Goal: Information Seeking & Learning: Learn about a topic

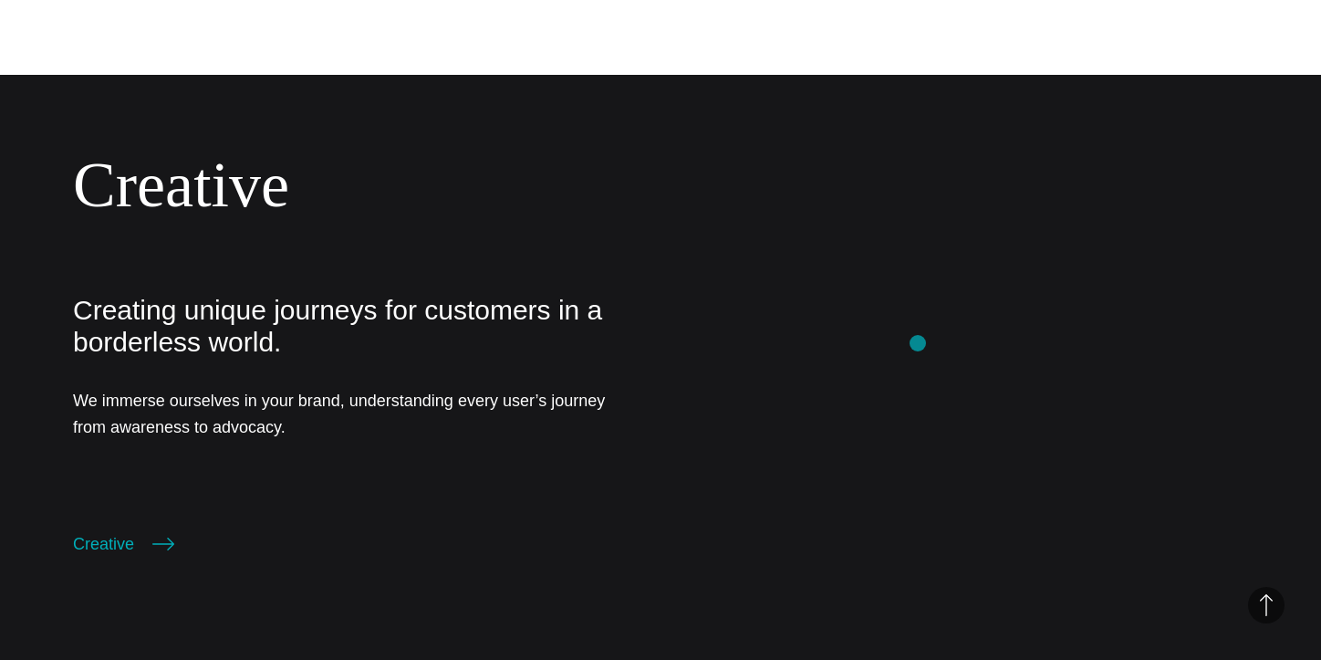
scroll to position [2721, 0]
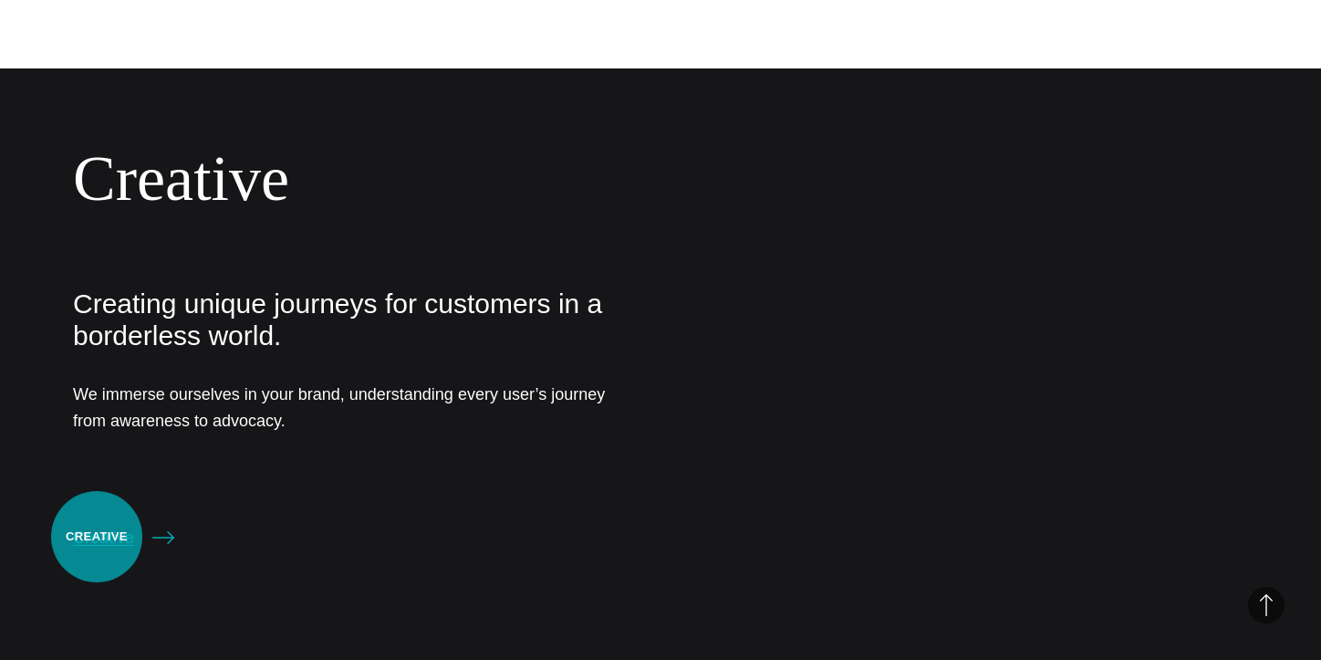
click at [97, 536] on link "Creative" at bounding box center [123, 538] width 101 height 26
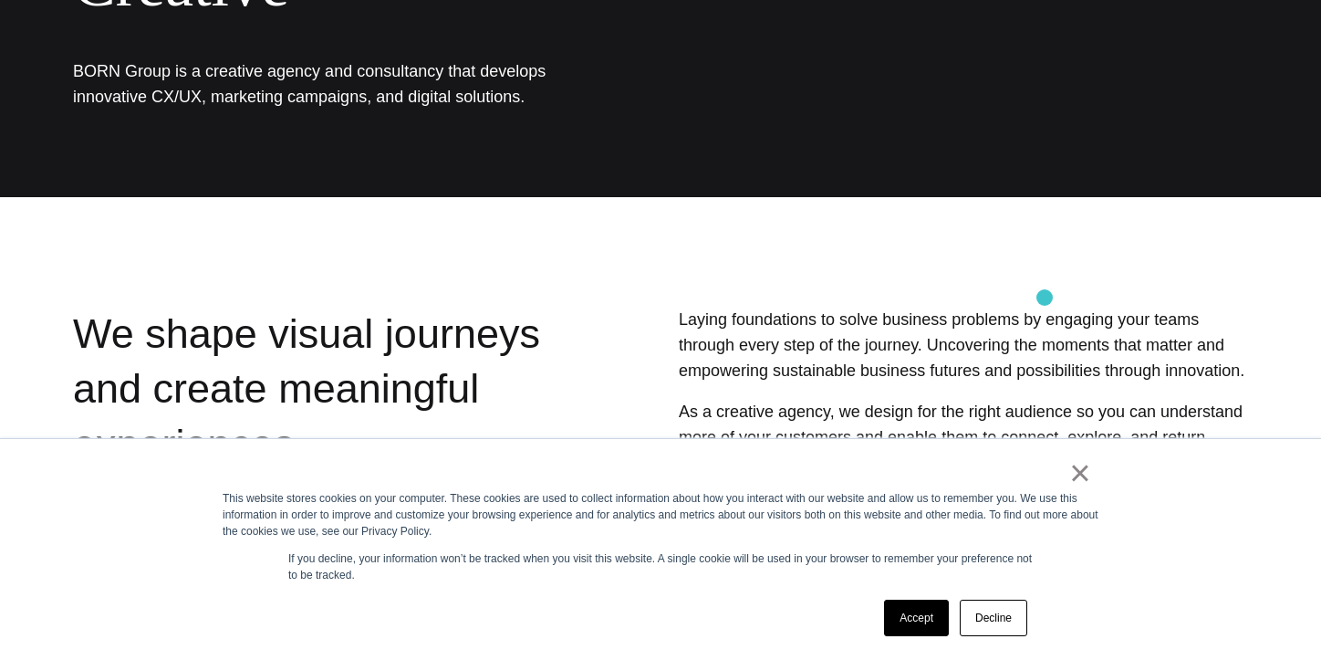
scroll to position [294, 0]
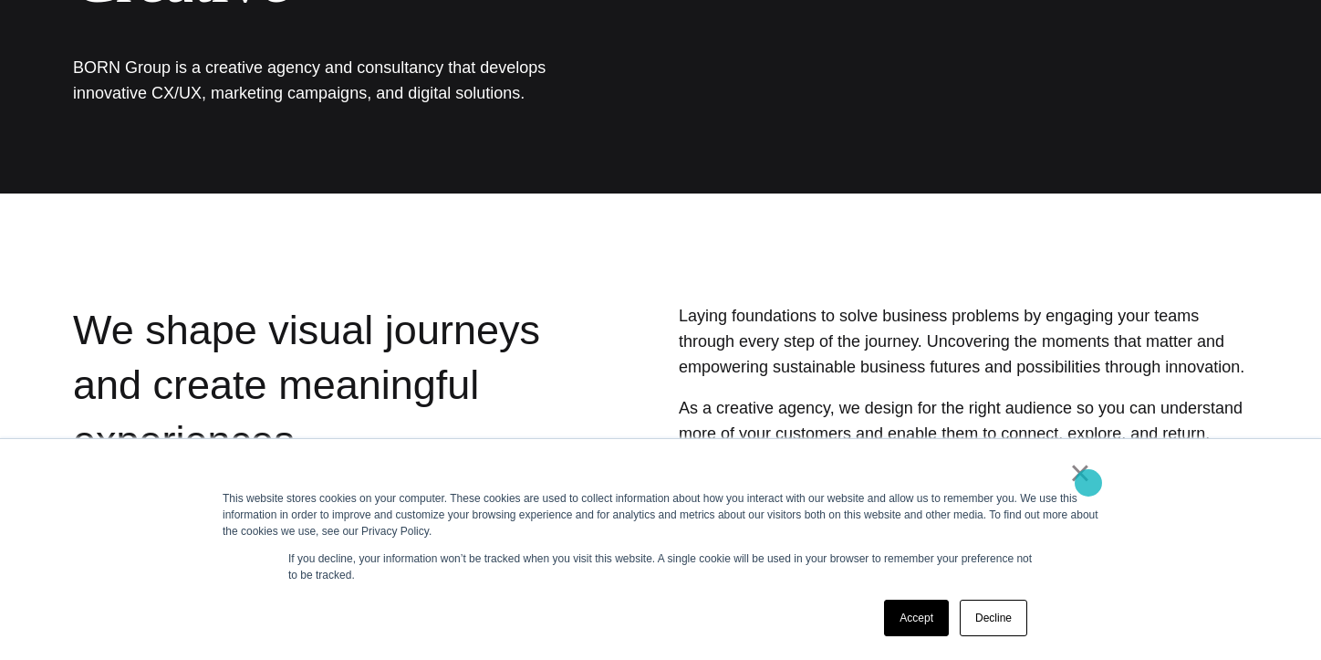
click at [1087, 478] on link "×" at bounding box center [1080, 472] width 22 height 16
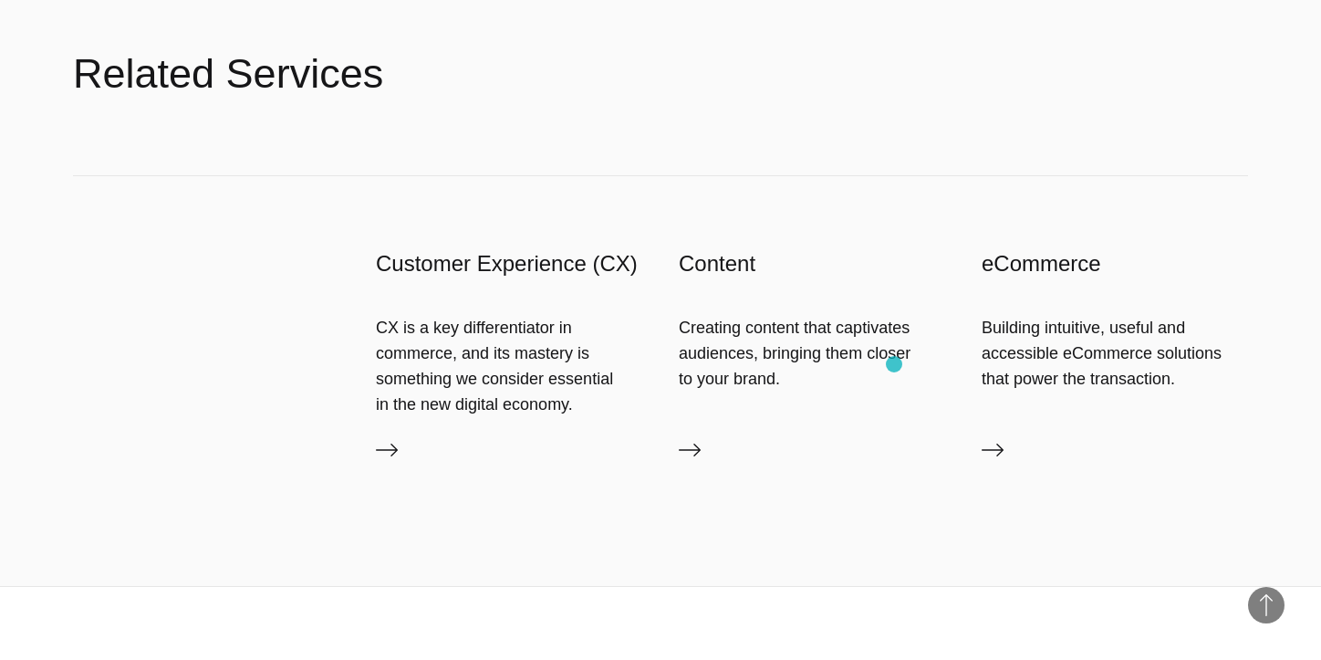
scroll to position [2616, 0]
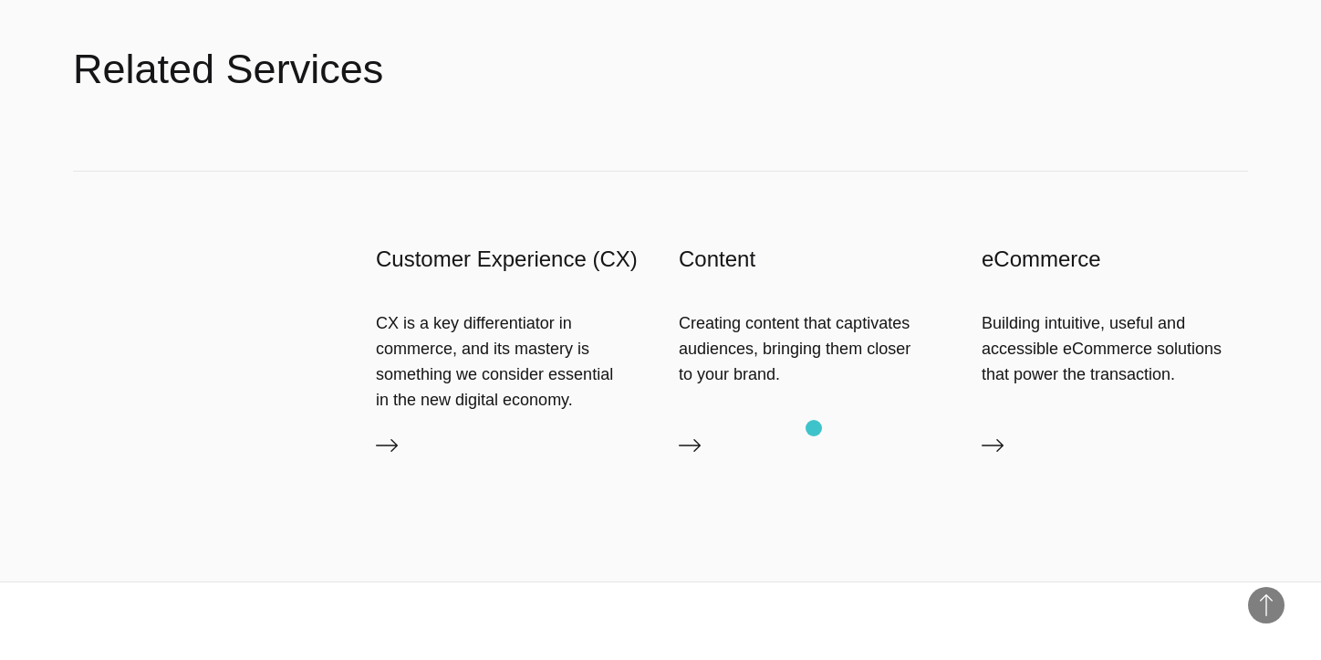
click at [814, 388] on div "Creating content that captivates audiences, bringing them closer to your brand." at bounding box center [812, 349] width 266 height 78
click at [695, 456] on icon at bounding box center [690, 445] width 22 height 22
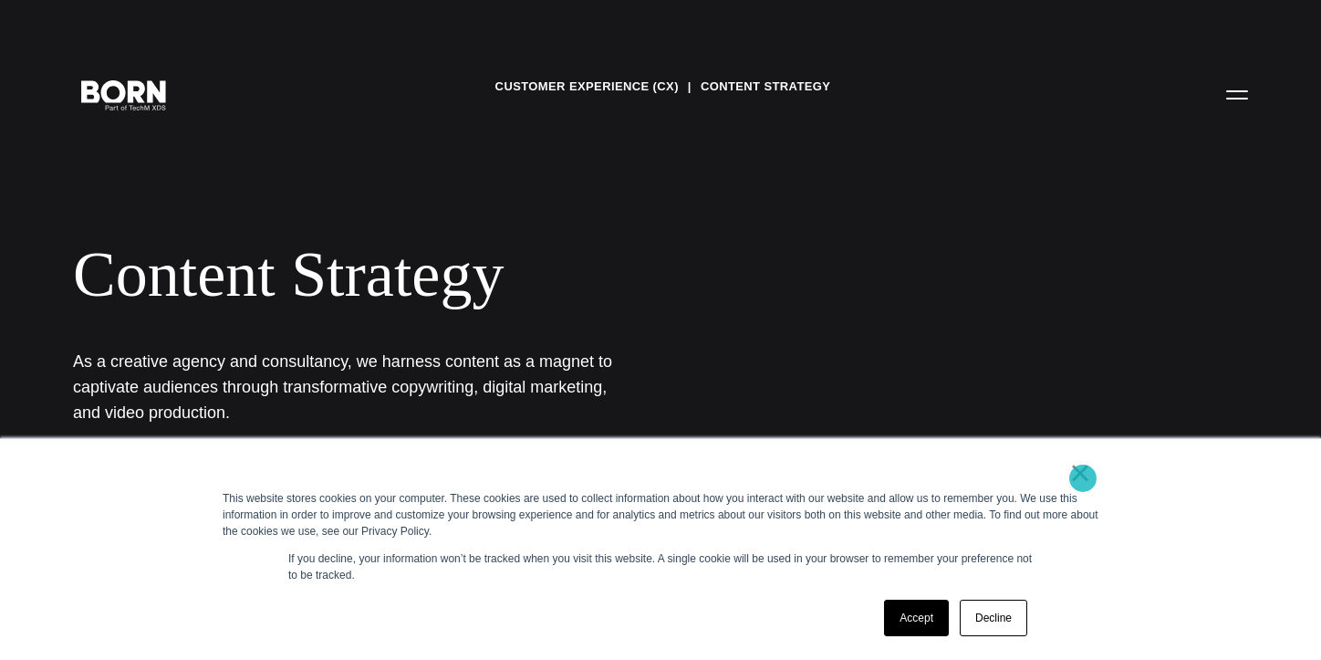
click at [1083, 478] on link "×" at bounding box center [1080, 472] width 22 height 16
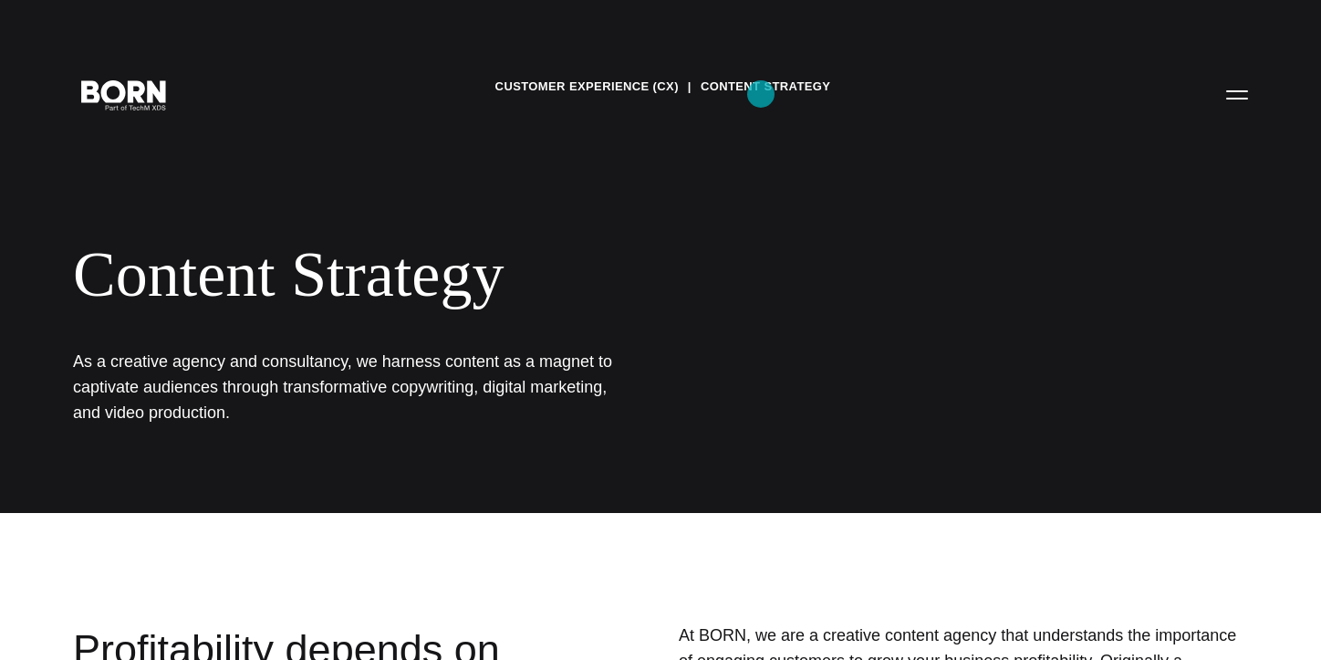
click at [761, 94] on link "Content Strategy" at bounding box center [766, 86] width 130 height 27
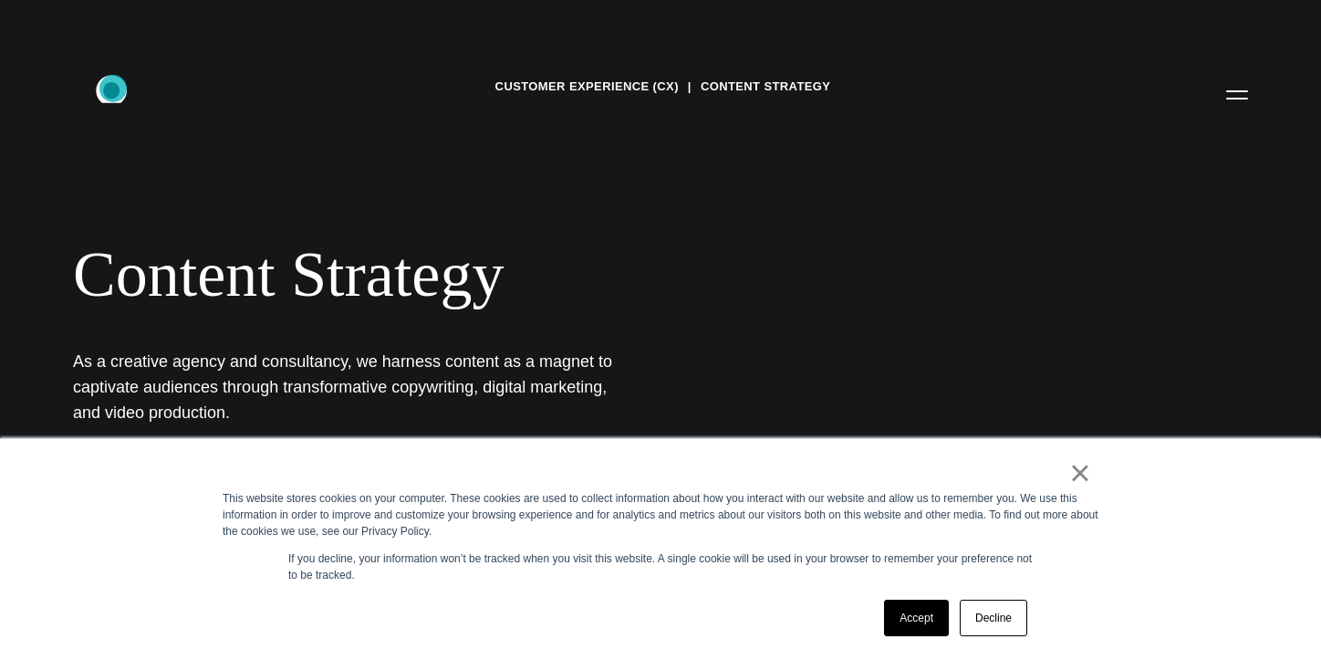
click at [113, 88] on icon ".st0{display:none;} .st1{display:inline;} .st2{font-family:'HelveticaNeue-Mediu…" at bounding box center [124, 93] width 117 height 47
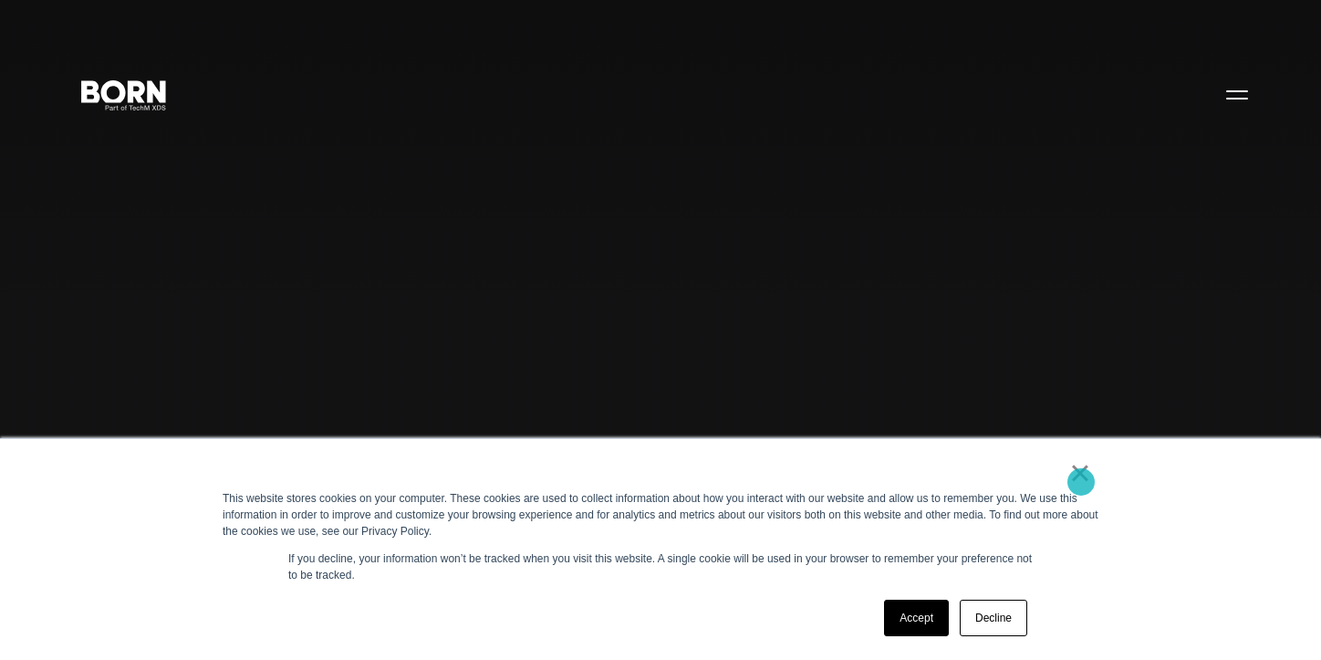
click at [1080, 474] on link "×" at bounding box center [1080, 472] width 22 height 16
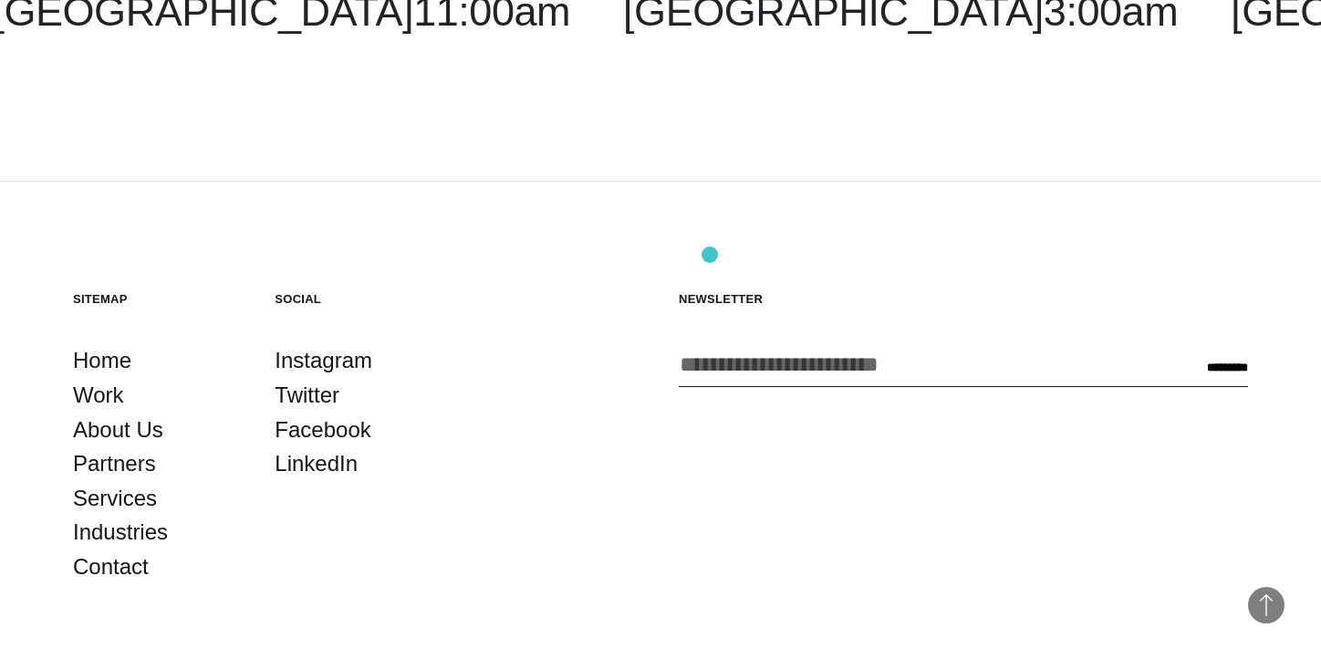
scroll to position [4801, 0]
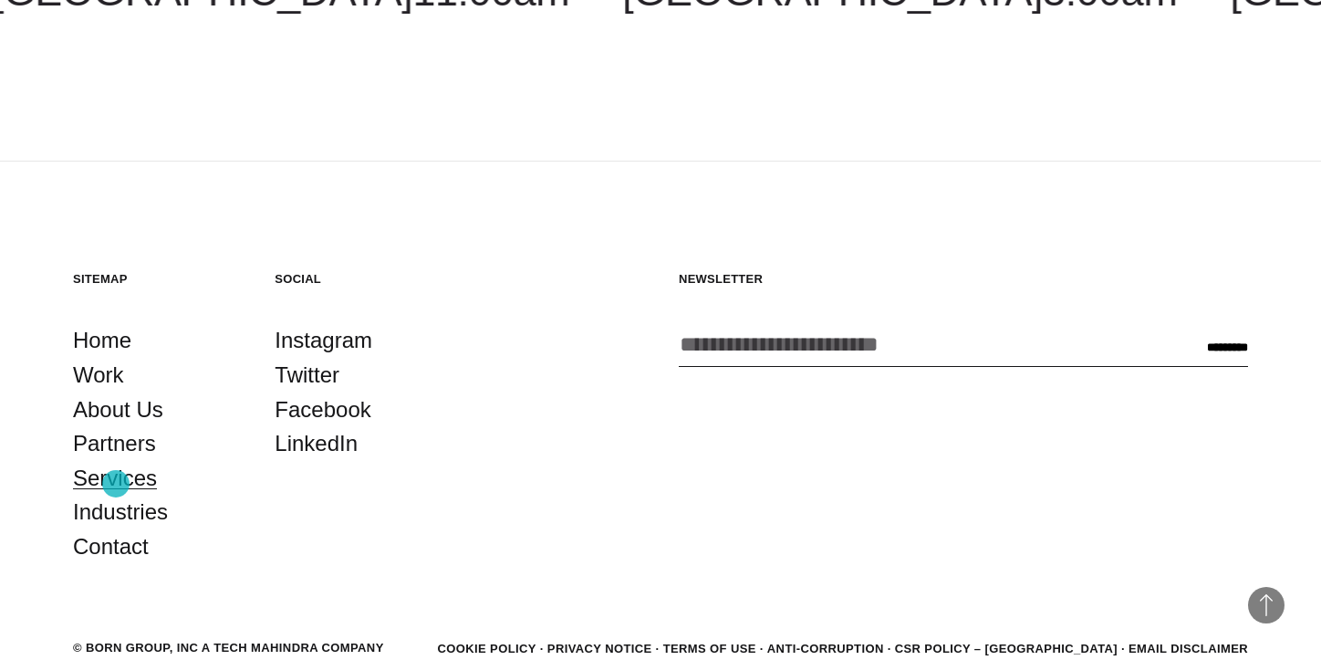
click at [116, 484] on link "Services" at bounding box center [115, 478] width 84 height 35
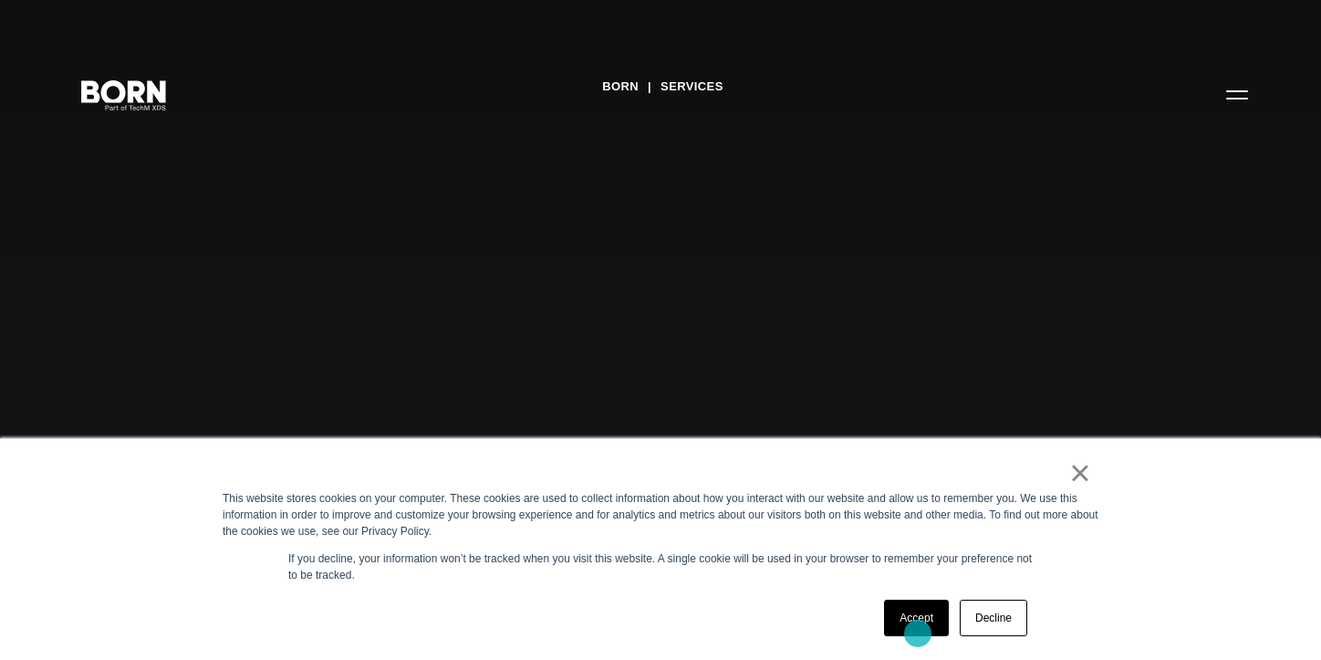
click at [918, 633] on link "Accept" at bounding box center [916, 617] width 65 height 36
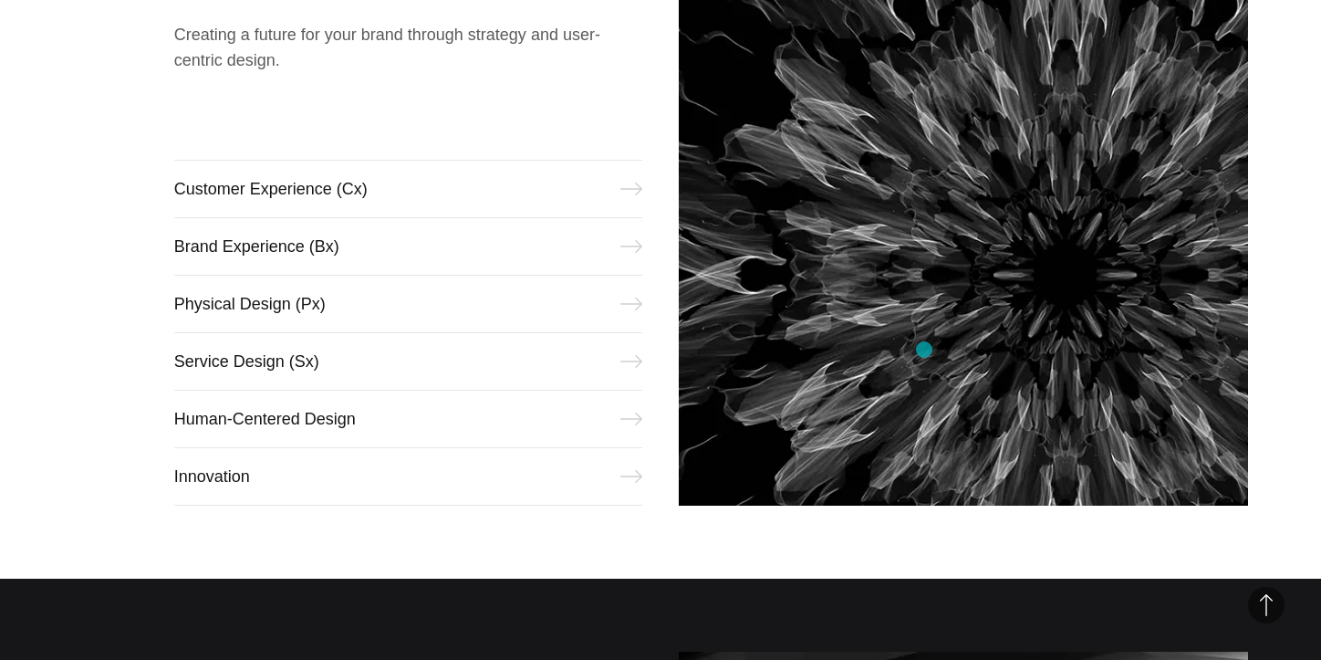
scroll to position [821, 0]
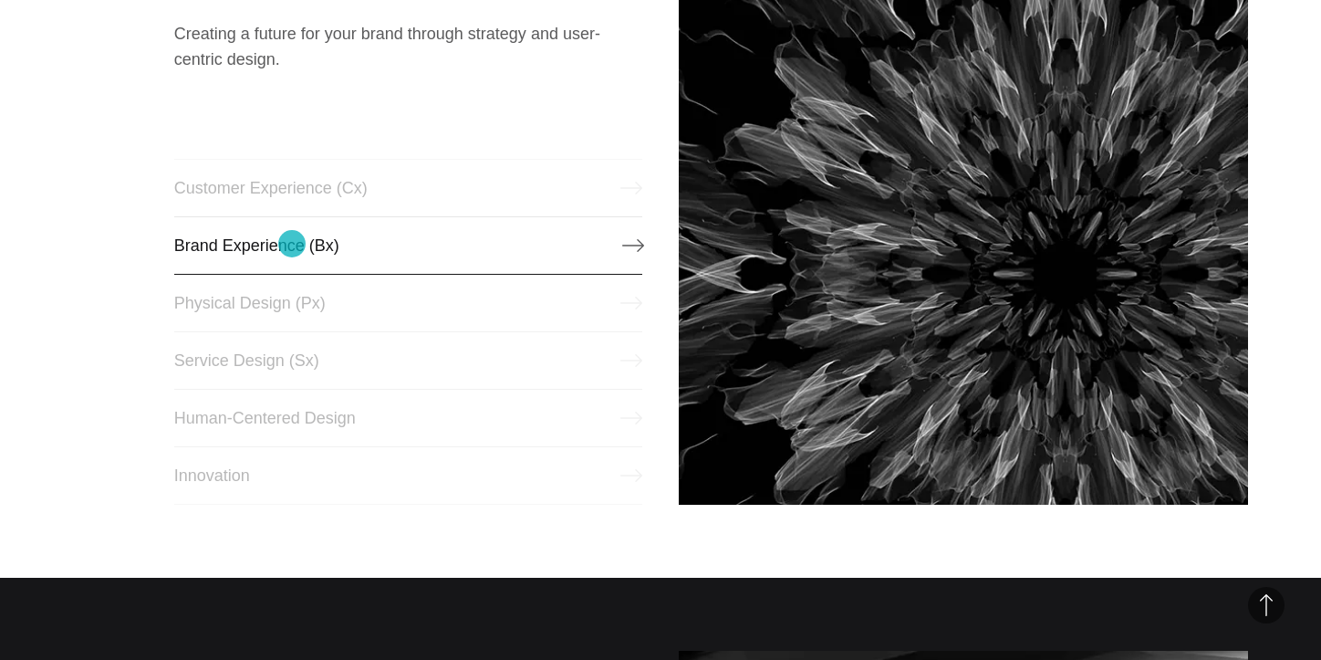
click at [291, 244] on link "Brand Experience (Bx)" at bounding box center [408, 245] width 468 height 58
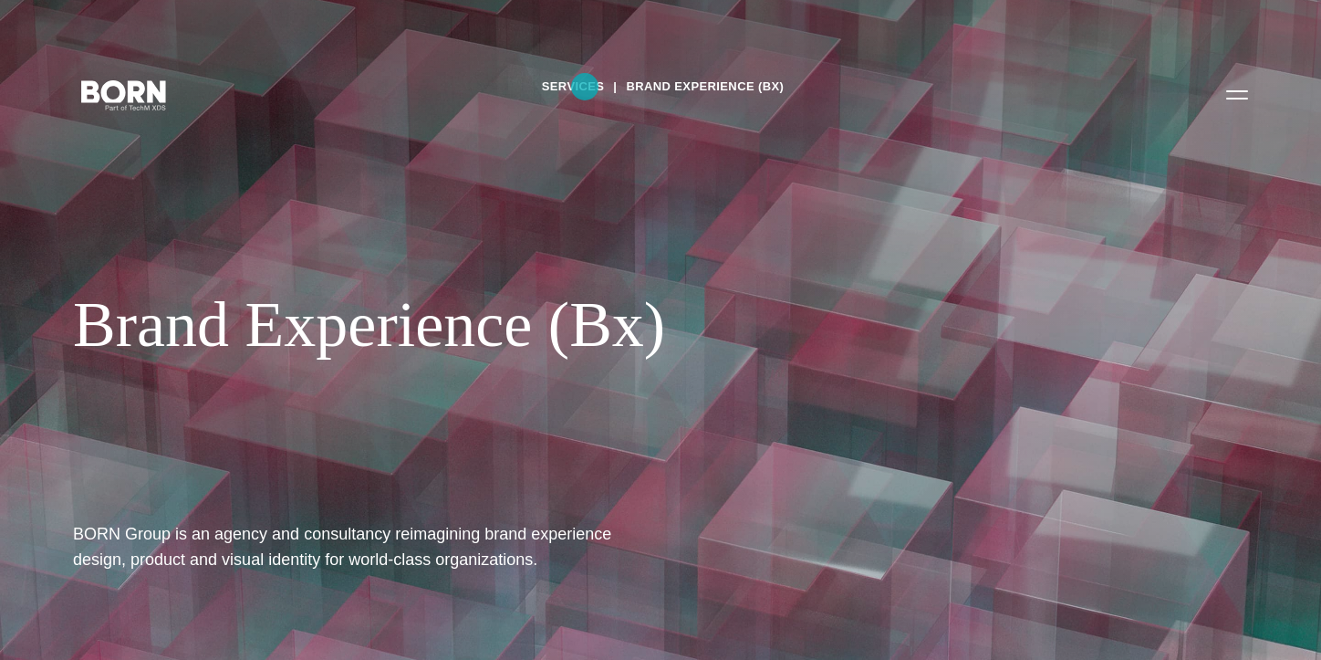
click at [584, 87] on link "Services" at bounding box center [573, 86] width 63 height 27
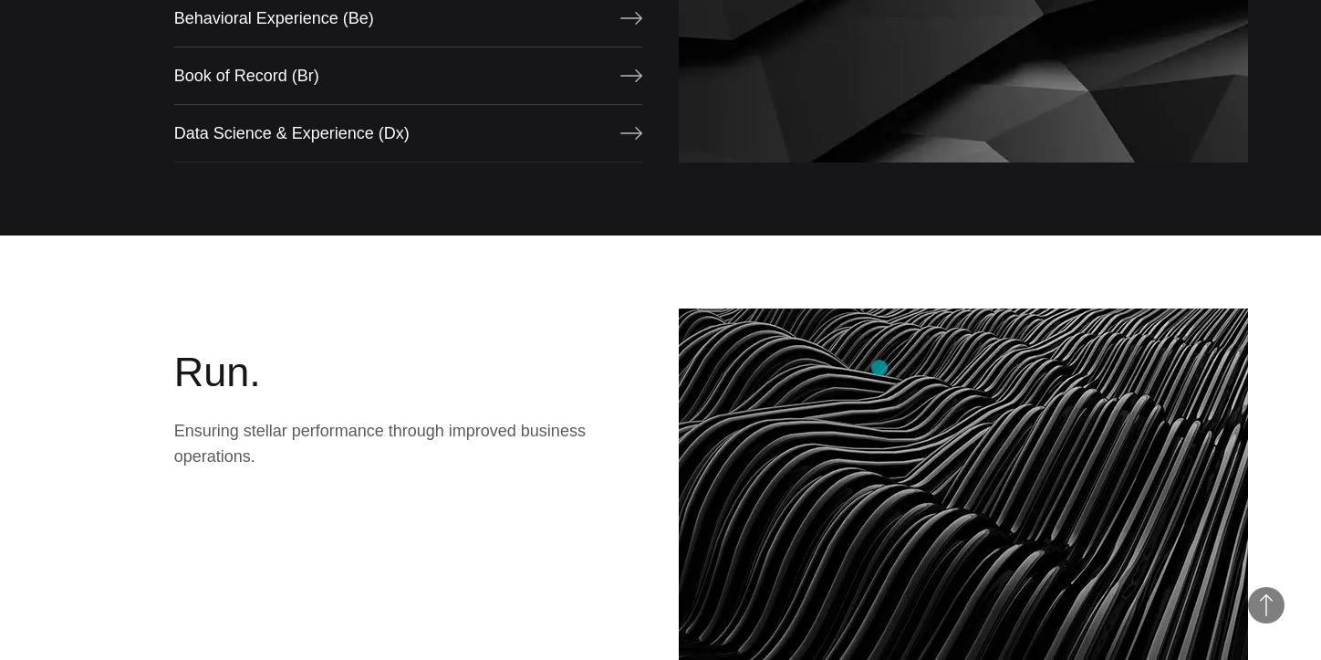
scroll to position [1906, 0]
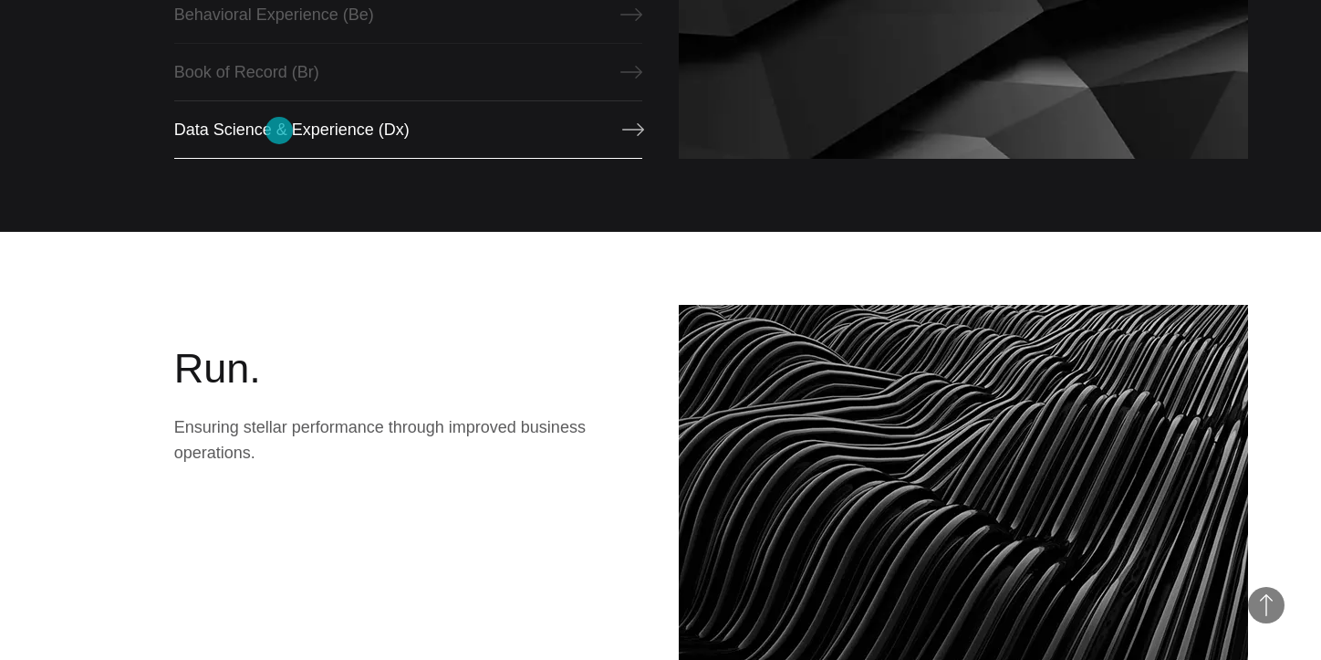
click at [279, 130] on link "Data Science & Experience (Dx)" at bounding box center [408, 129] width 468 height 58
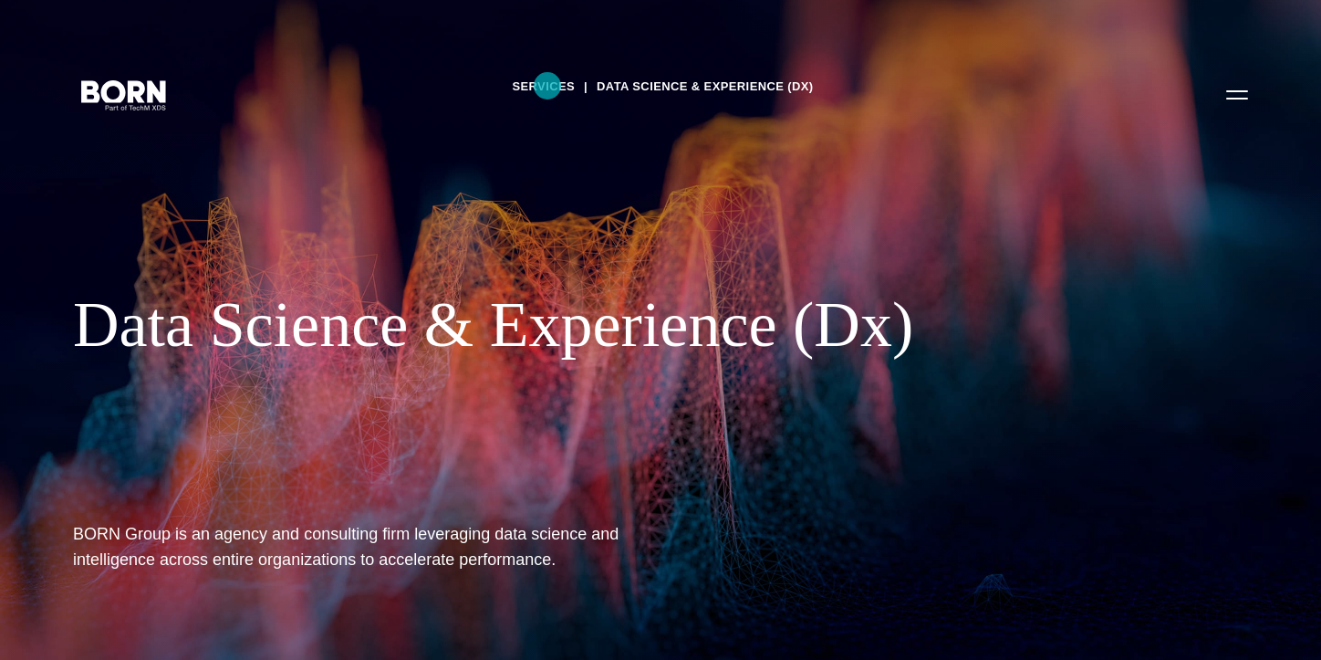
click at [547, 86] on link "Services" at bounding box center [543, 86] width 63 height 27
